Goal: Task Accomplishment & Management: Manage account settings

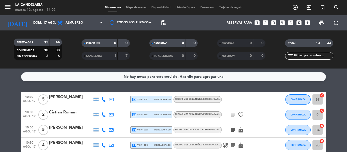
click at [67, 127] on div "[PERSON_NAME]" at bounding box center [70, 127] width 43 height 7
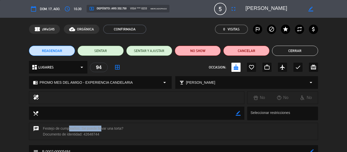
drag, startPoint x: 67, startPoint y: 127, endPoint x: 116, endPoint y: 130, distance: 49.0
click at [116, 130] on div "chat Festejo de cumpleaños. Se puede llevar una torta? Documento de identidad: …" at bounding box center [173, 131] width 289 height 17
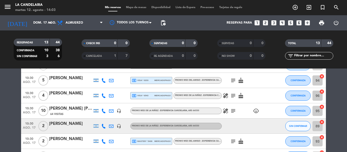
scroll to position [51, 0]
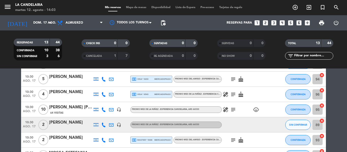
click at [75, 105] on div "[PERSON_NAME] [PERSON_NAME]" at bounding box center [70, 107] width 43 height 7
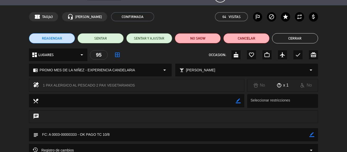
scroll to position [0, 0]
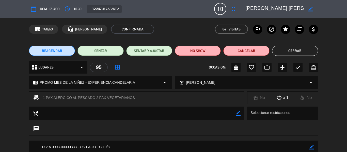
click at [260, 8] on textarea at bounding box center [274, 8] width 58 height 9
drag, startPoint x: 260, startPoint y: 8, endPoint x: 300, endPoint y: 8, distance: 40.1
click at [300, 8] on textarea at bounding box center [274, 8] width 58 height 9
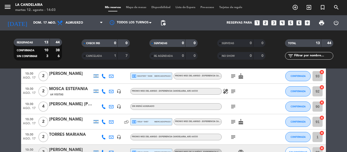
scroll to position [127, 0]
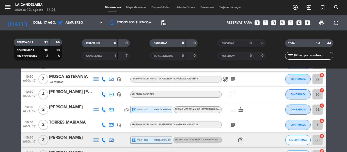
click at [74, 92] on div "[PERSON_NAME] [PERSON_NAME]" at bounding box center [70, 92] width 43 height 7
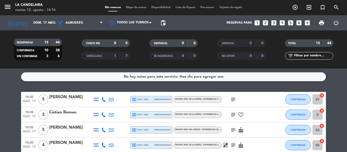
scroll to position [25, 0]
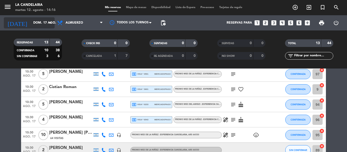
click at [33, 23] on input "dom. 17 ago." at bounding box center [52, 23] width 43 height 9
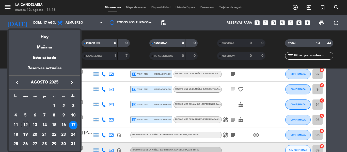
click at [71, 133] on div "24" at bounding box center [73, 134] width 9 height 9
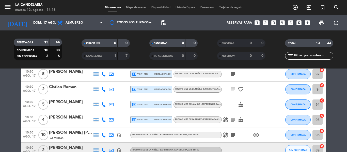
type input "dom. 24 ago."
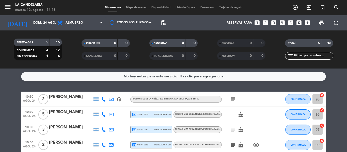
scroll to position [0, 0]
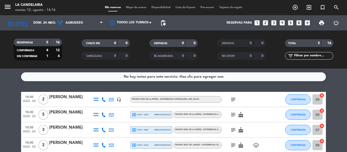
click at [62, 113] on div "Franco Barbeito" at bounding box center [70, 112] width 43 height 7
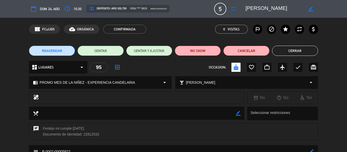
click at [61, 53] on span "REAGENDAR" at bounding box center [52, 50] width 20 height 5
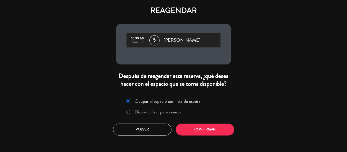
click at [150, 111] on label "Disponibilizar para reserva" at bounding box center [158, 112] width 47 height 5
click at [195, 125] on button "Confirmar" at bounding box center [205, 130] width 58 height 12
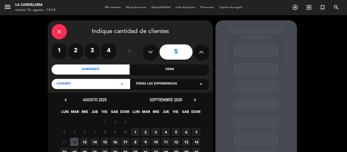
click at [155, 87] on div "Todas las experiencias arrow_drop_down" at bounding box center [169, 84] width 78 height 10
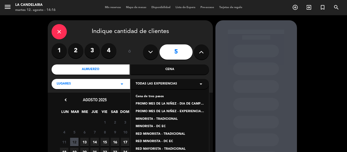
click at [170, 111] on div "PROMO MES DE LA NIÑEZ - EXPERIENCIA CANDELARIA" at bounding box center [170, 111] width 68 height 5
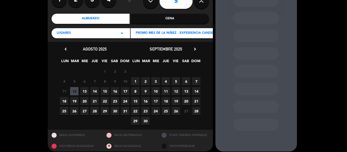
click at [122, 110] on span "31" at bounding box center [125, 111] width 8 height 8
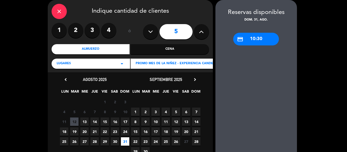
click at [250, 41] on div "credit_card 10:30" at bounding box center [256, 39] width 46 height 13
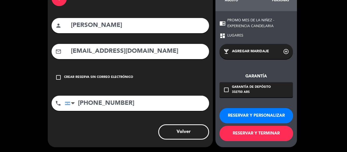
scroll to position [35, 0]
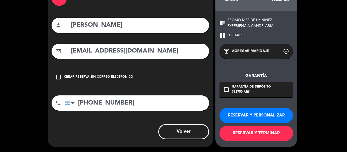
click at [247, 129] on button "RESERVAR Y TERMINAR" at bounding box center [256, 133] width 74 height 15
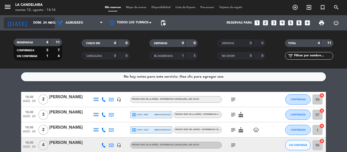
click at [39, 23] on input "dom. 24 ago." at bounding box center [52, 23] width 43 height 9
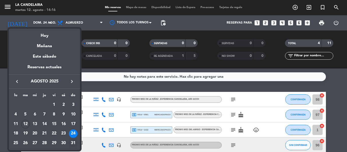
click at [71, 140] on div "31" at bounding box center [73, 143] width 9 height 9
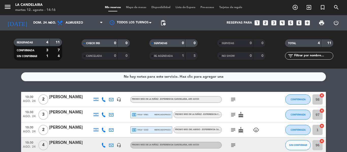
type input "dom. 31 ago."
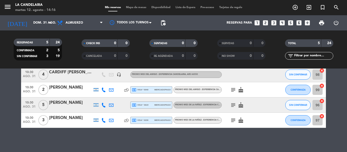
scroll to position [41, 0]
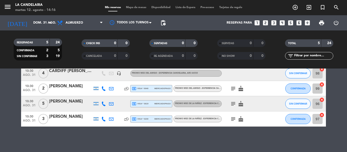
click at [71, 102] on div "Franco Barbeito" at bounding box center [70, 101] width 43 height 7
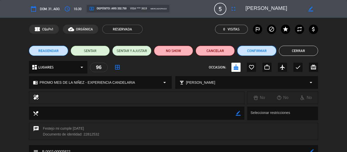
click at [253, 48] on button "Confirmar" at bounding box center [256, 51] width 39 height 10
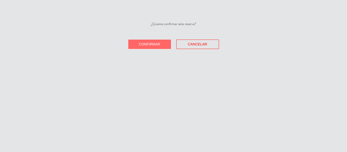
click at [132, 44] on button "Confirmar" at bounding box center [149, 44] width 43 height 9
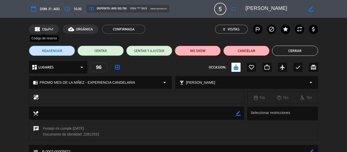
click at [44, 29] on span "CQsPv1" at bounding box center [47, 29] width 11 height 6
copy span "CQsPv1"
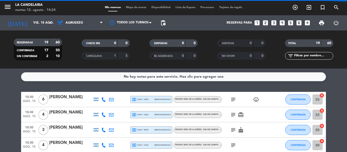
scroll to position [231, 0]
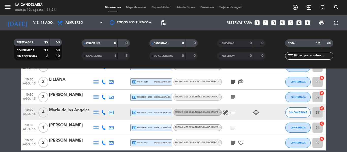
click at [78, 111] on div "Maria de los Angeles" at bounding box center [70, 110] width 43 height 7
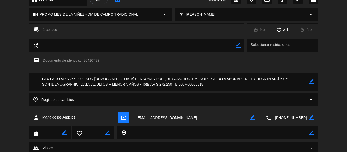
scroll to position [76, 0]
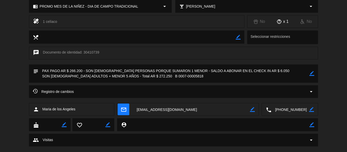
click at [137, 92] on div "Registro de cambios arrow_drop_down" at bounding box center [173, 92] width 281 height 6
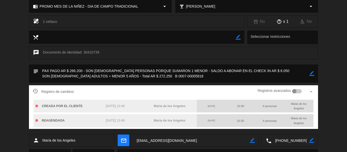
click at [139, 91] on div "Registro de cambios Registros avanzados arrow_drop_up" at bounding box center [173, 92] width 281 height 8
